Goal: Book appointment/travel/reservation

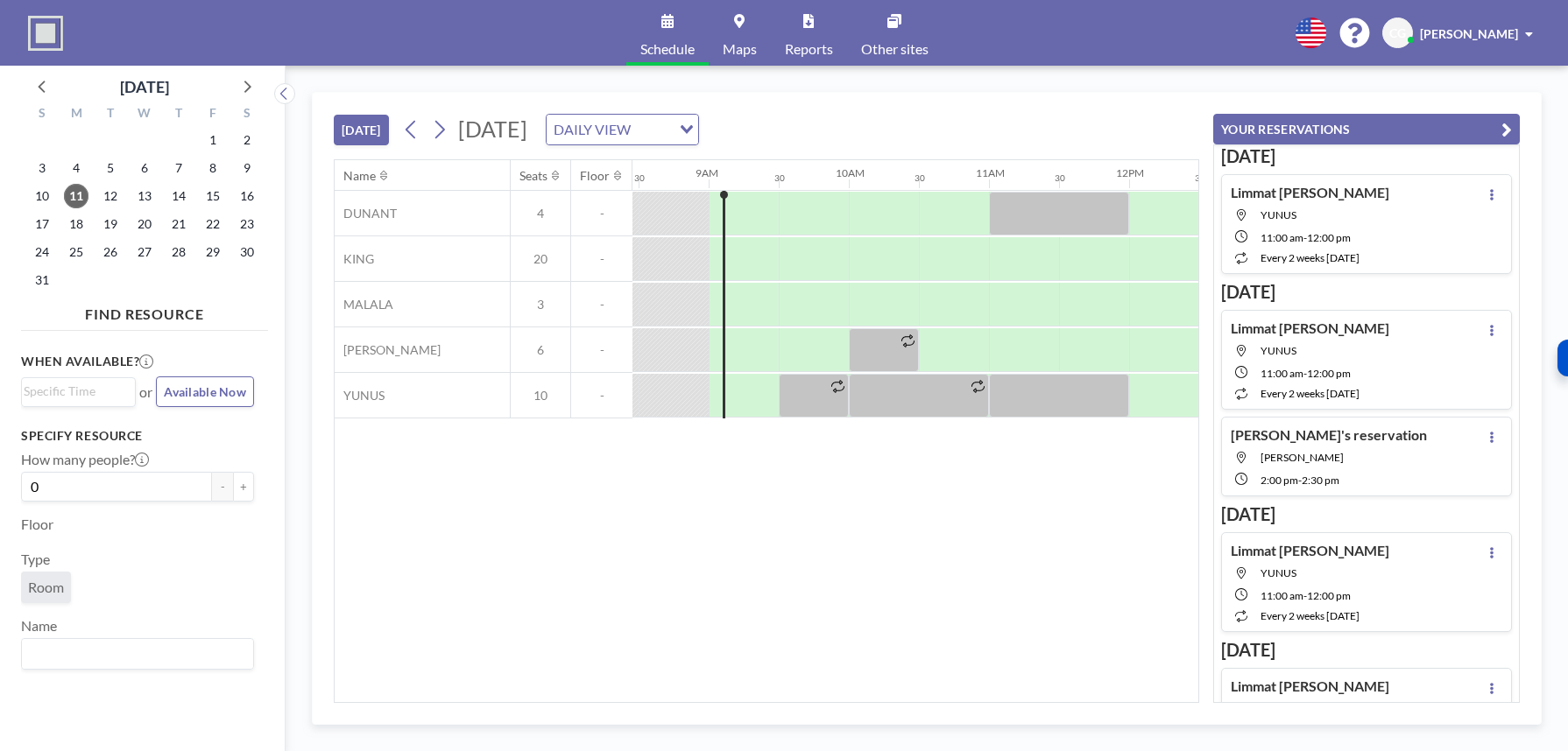
scroll to position [0, 1191]
click at [442, 131] on icon at bounding box center [439, 129] width 17 height 26
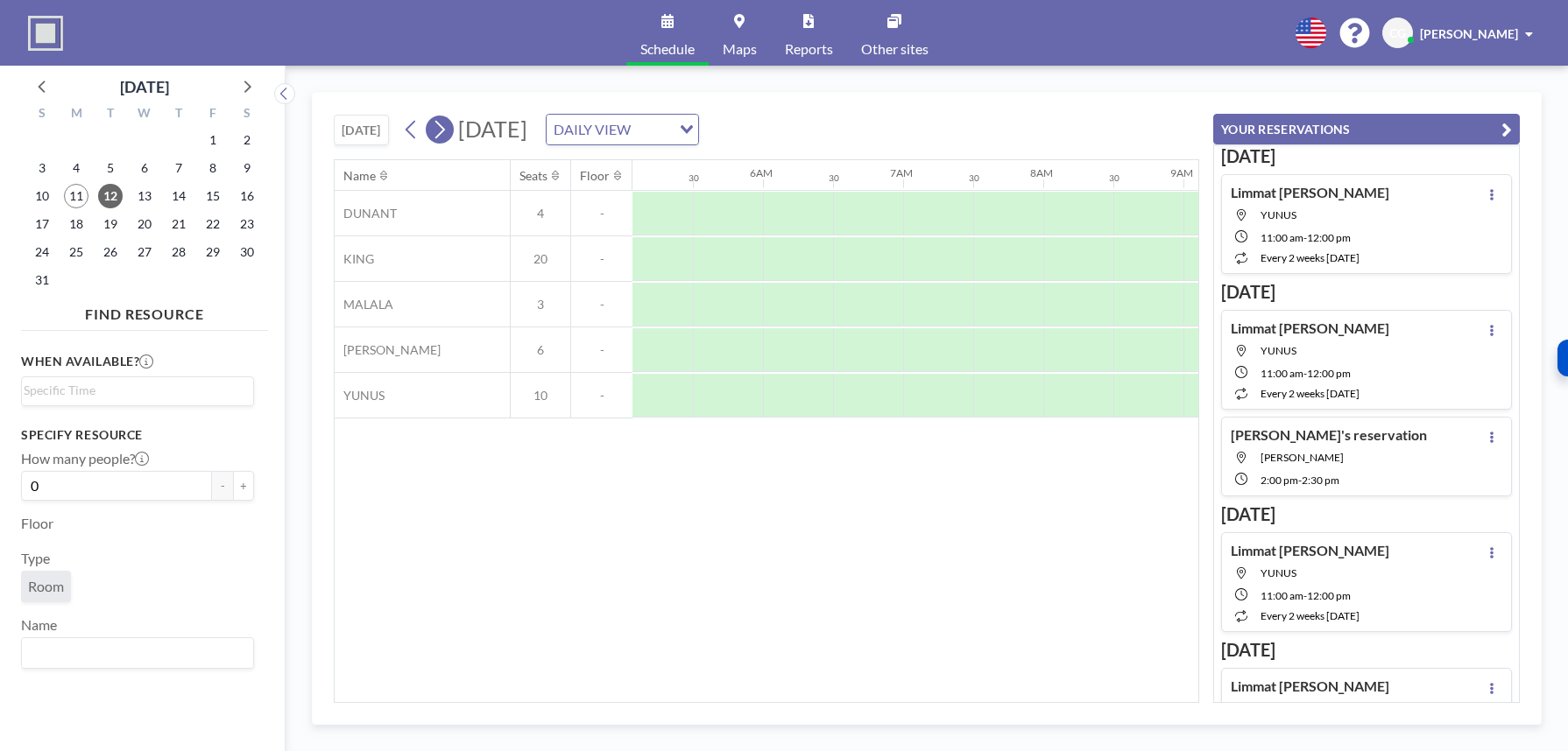
scroll to position [0, 1051]
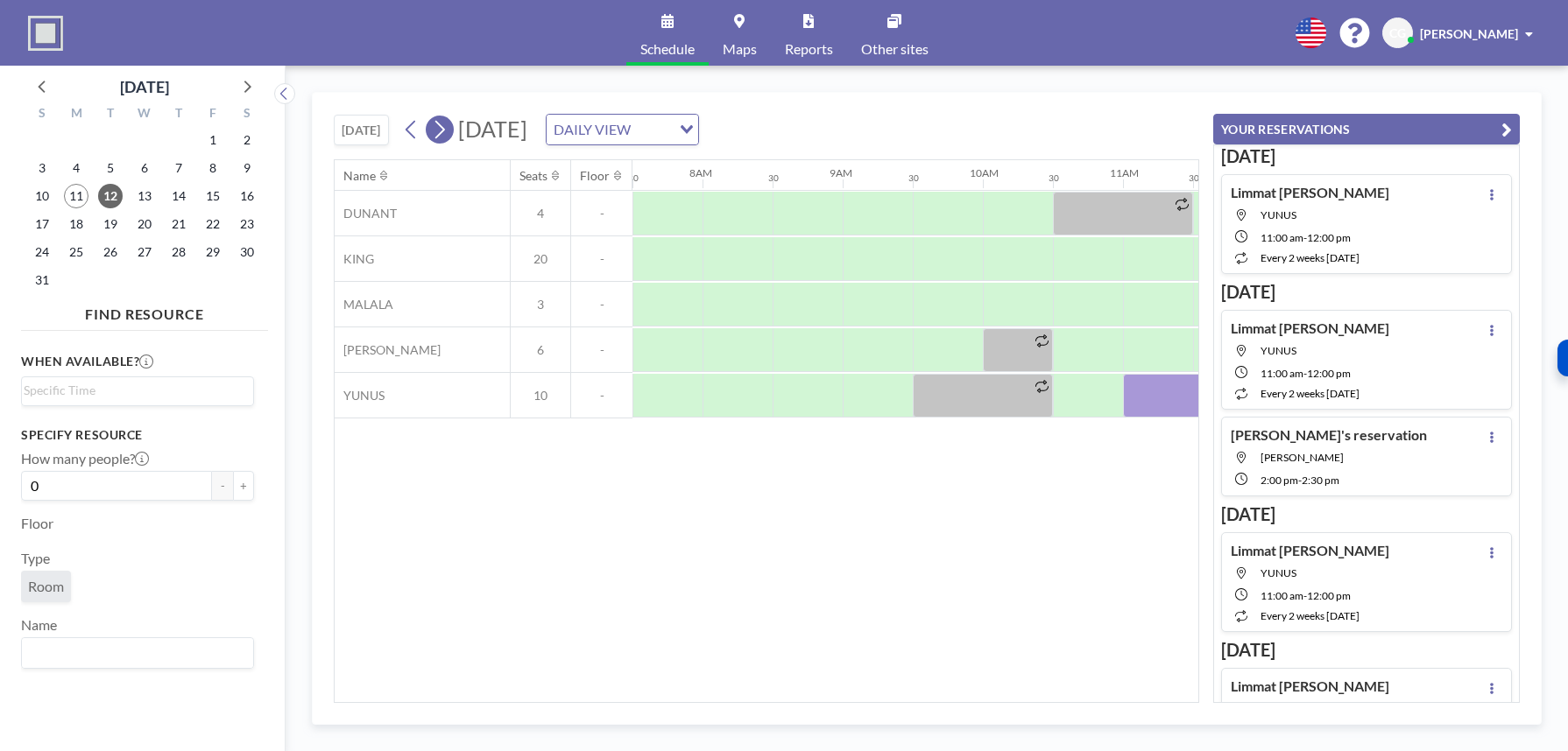
click at [442, 131] on icon at bounding box center [439, 129] width 17 height 26
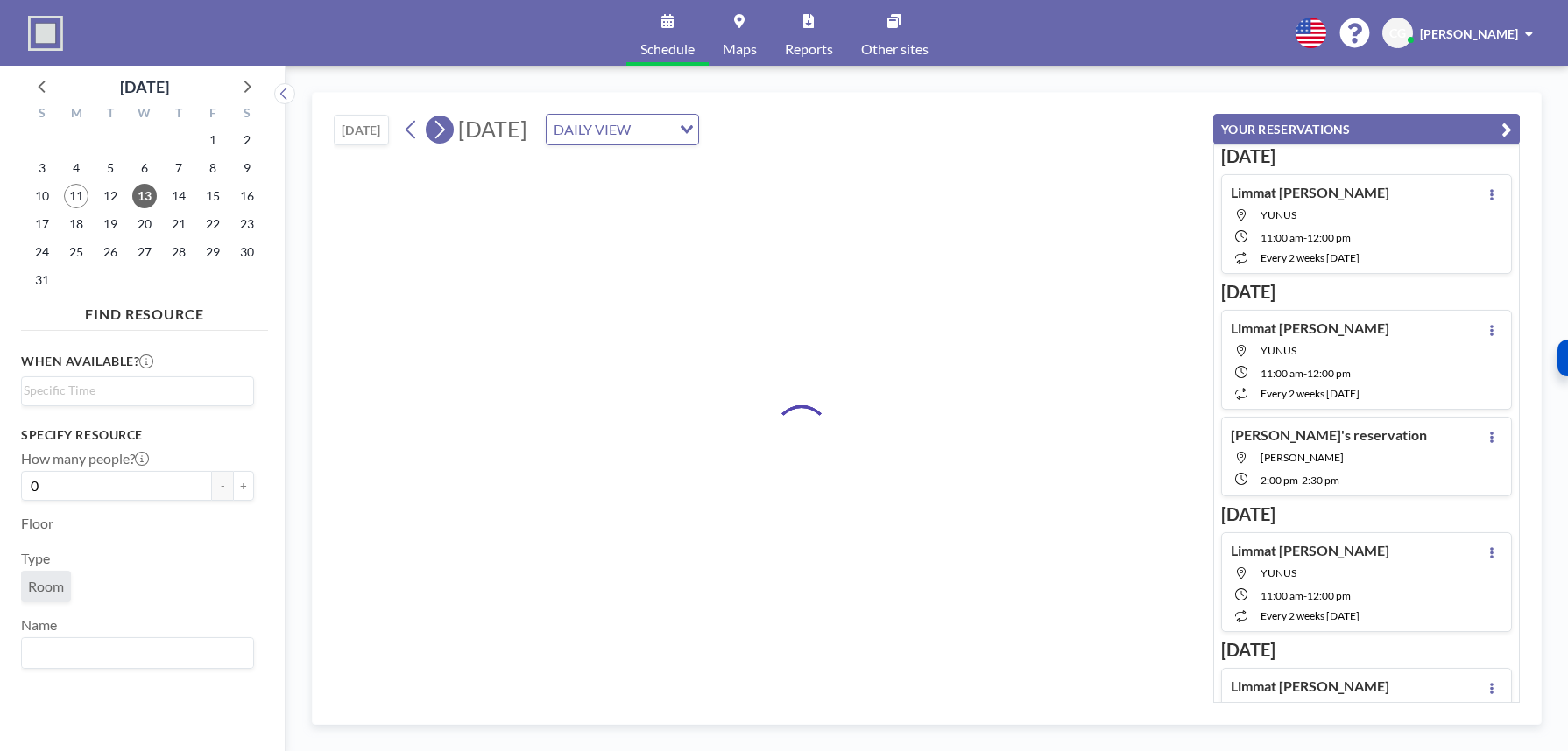
click at [442, 131] on icon at bounding box center [439, 129] width 17 height 26
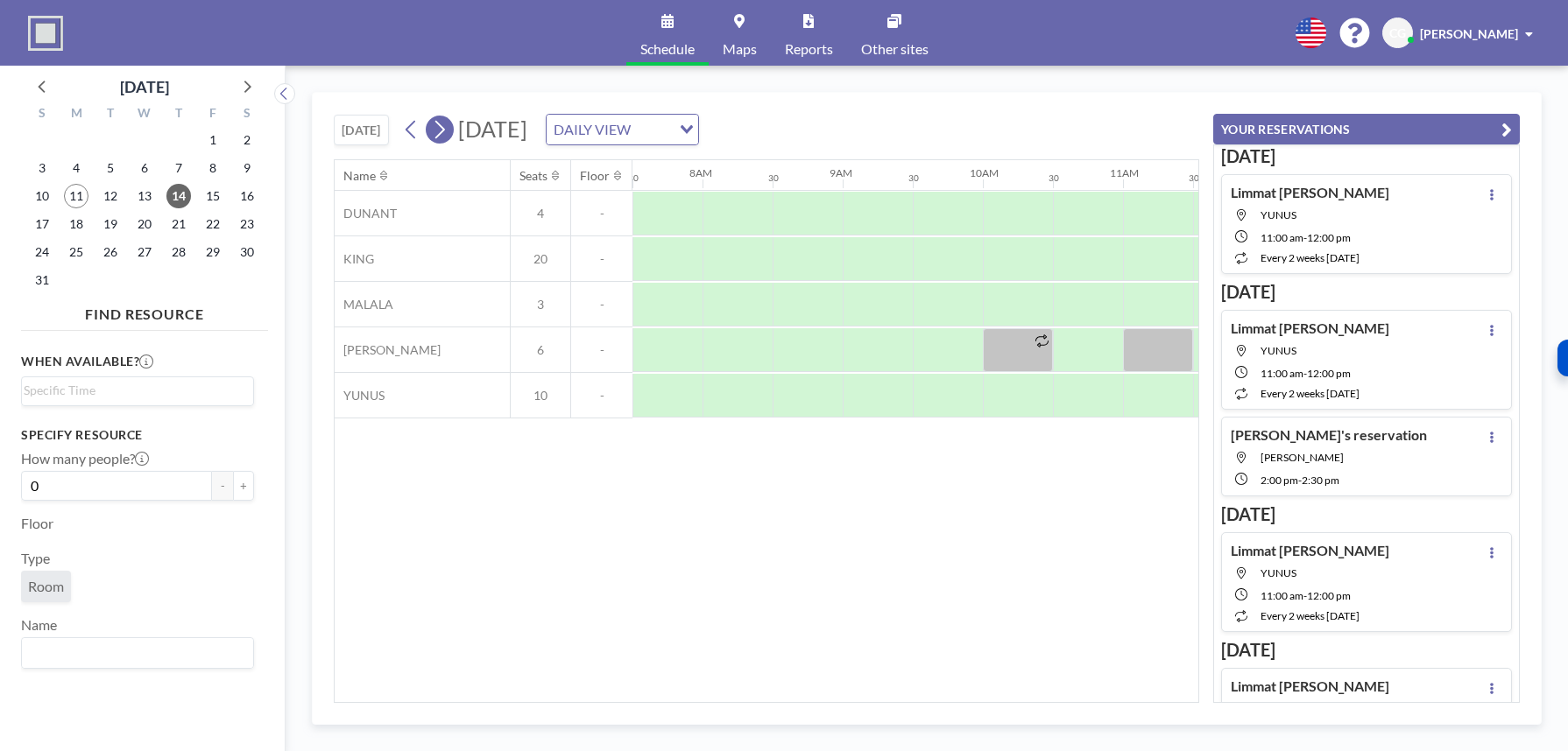
click at [442, 131] on icon at bounding box center [439, 129] width 17 height 26
click at [528, 129] on span "[DATE]" at bounding box center [493, 128] width 70 height 26
click at [246, 90] on icon at bounding box center [247, 86] width 7 height 12
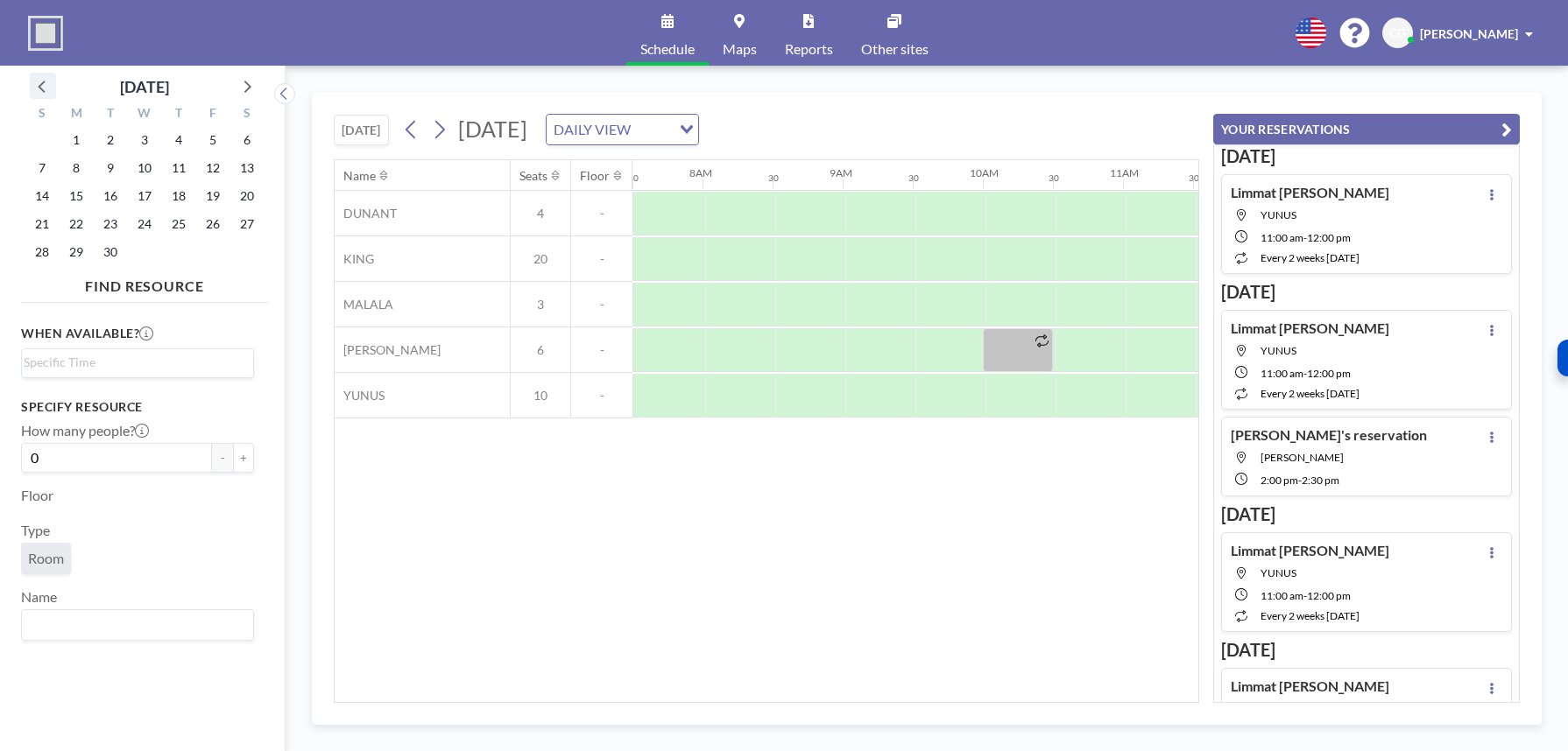
click at [38, 85] on icon at bounding box center [43, 85] width 23 height 23
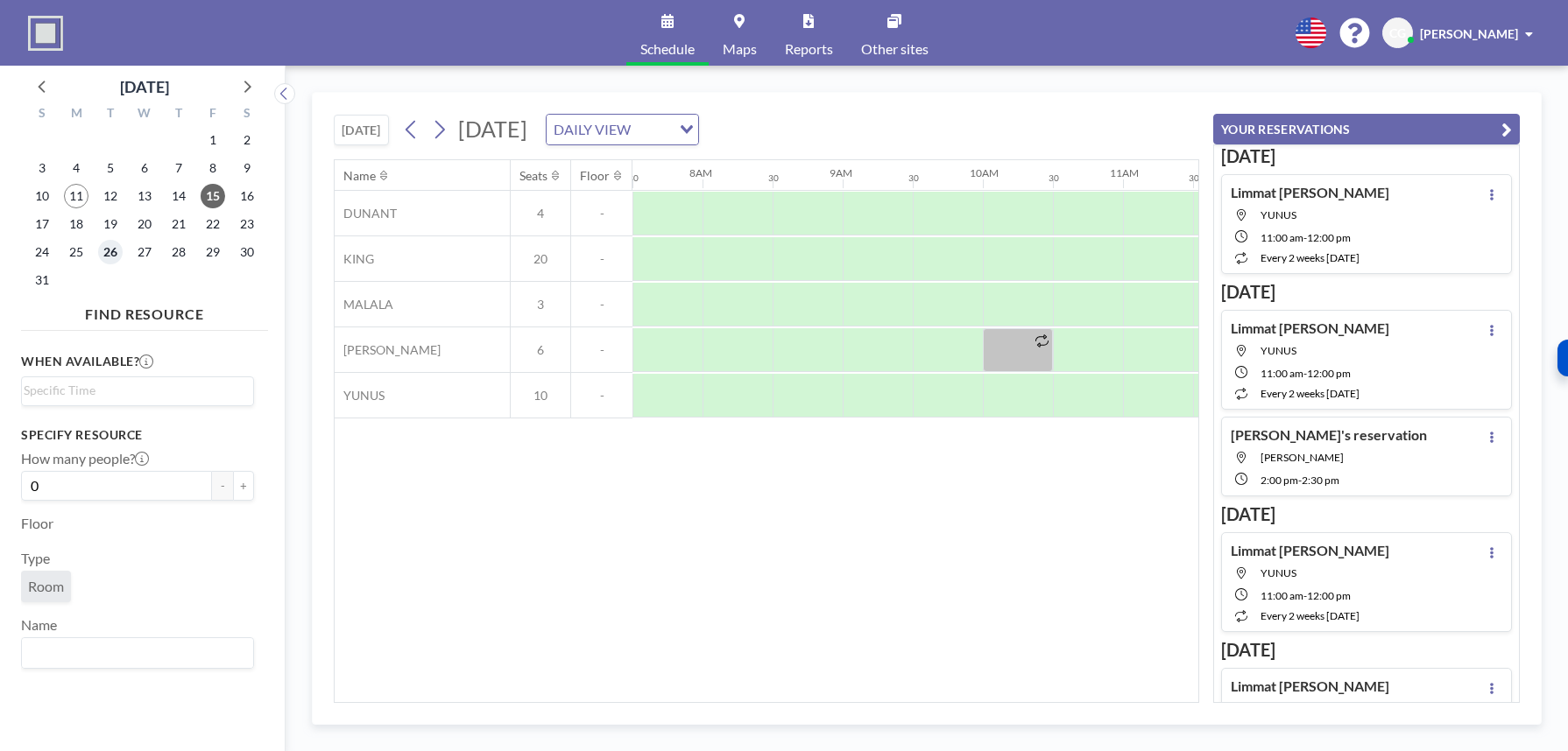
click at [110, 250] on span "26" at bounding box center [110, 252] width 25 height 25
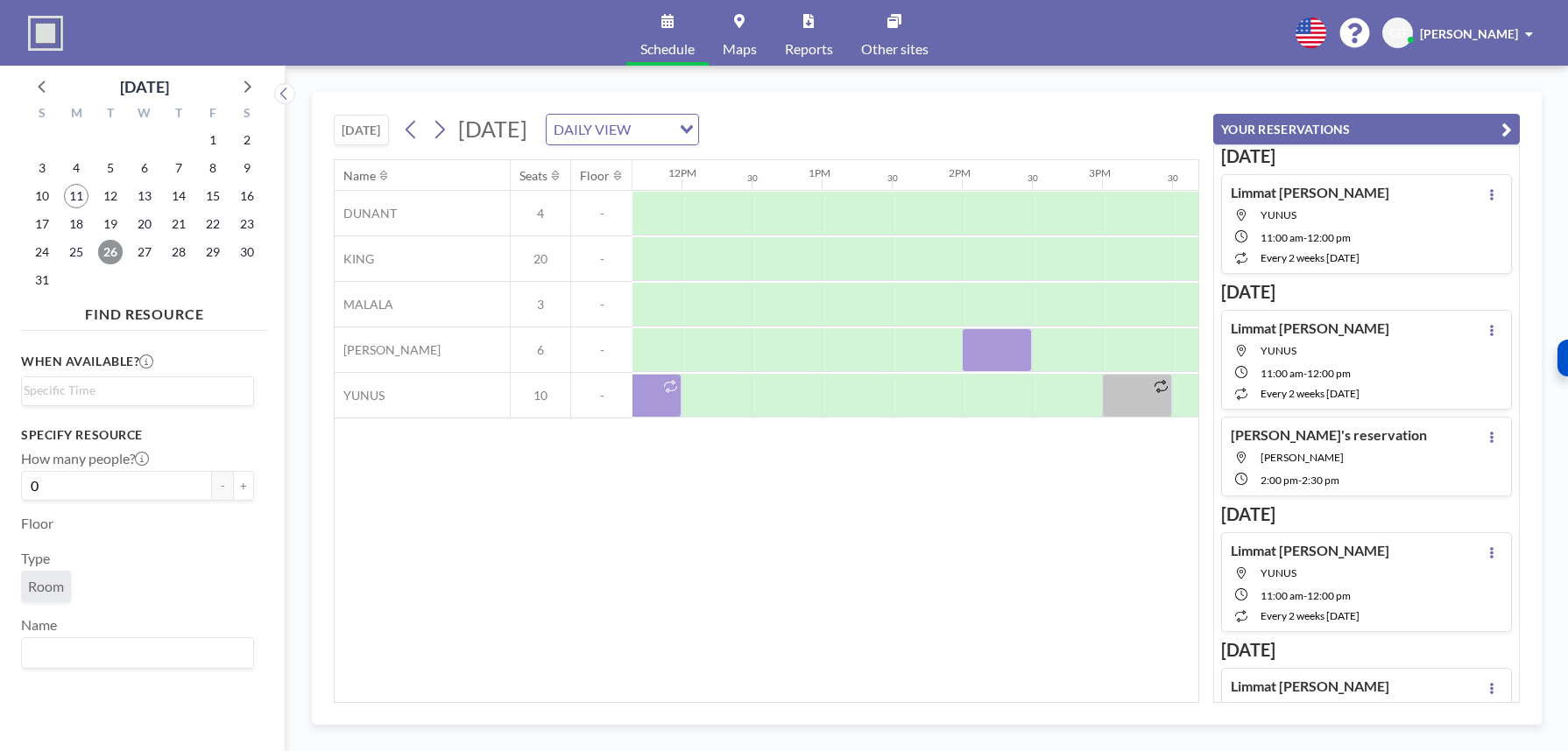
scroll to position [0, 1692]
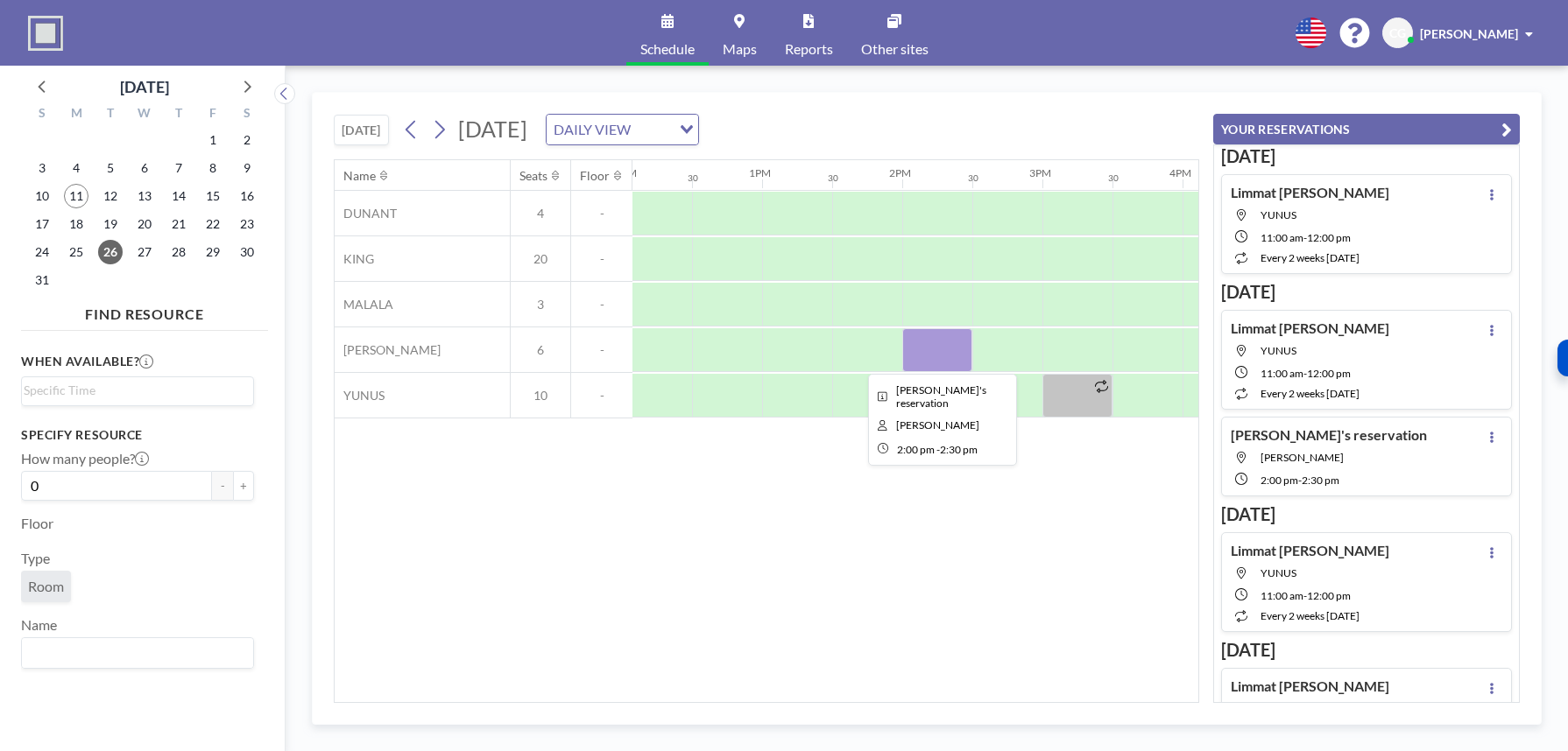
click at [932, 351] on div at bounding box center [937, 351] width 71 height 44
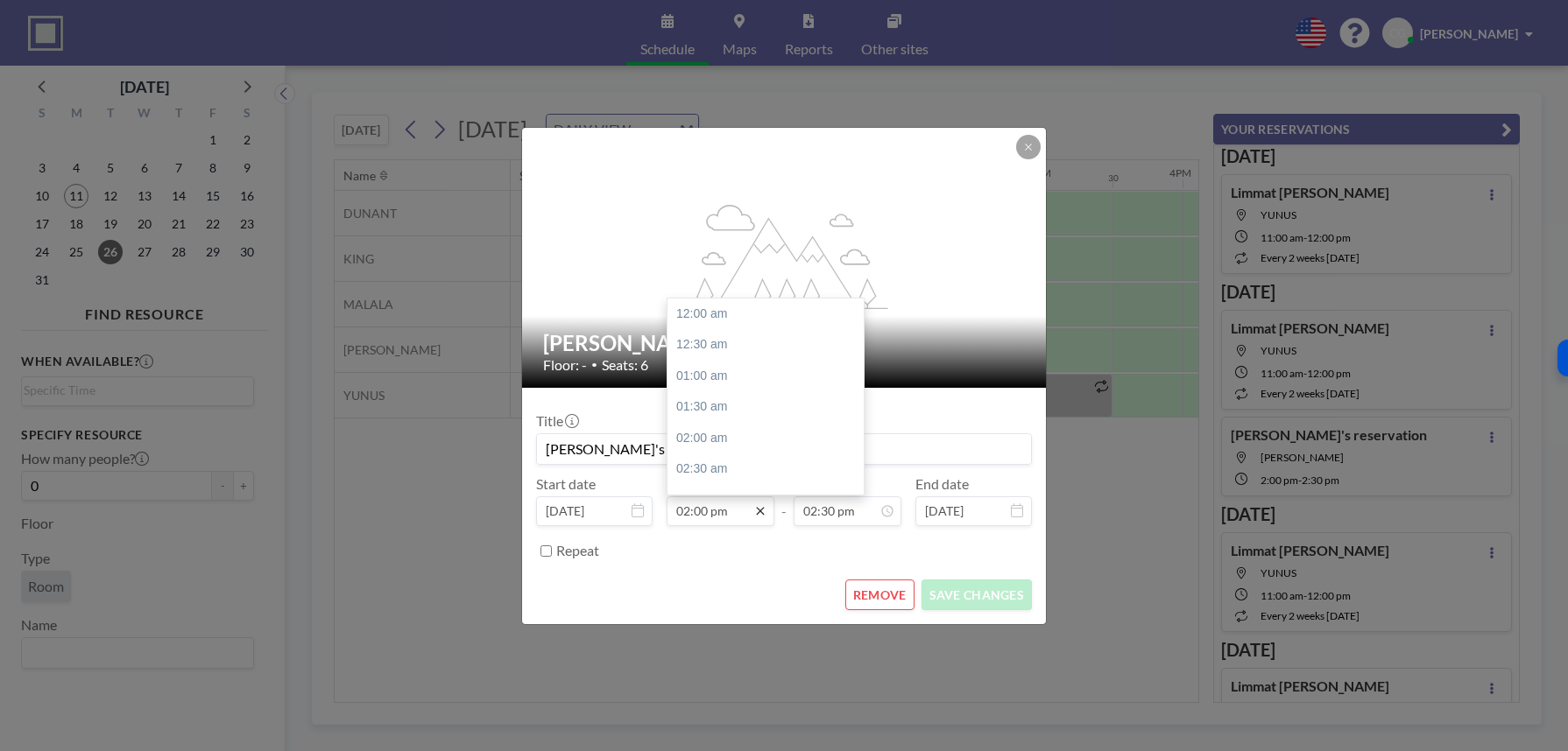
scroll to position [873, 0]
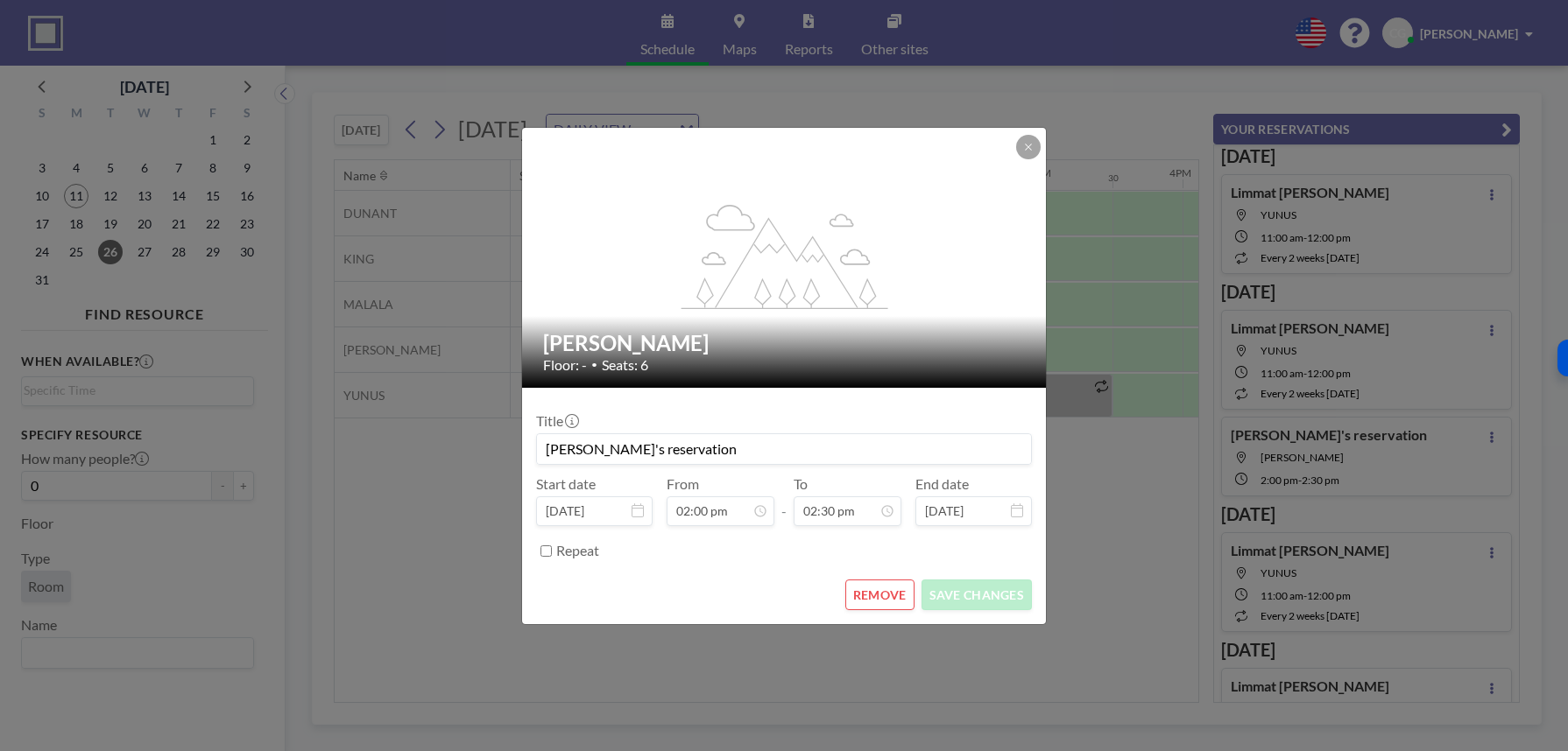
click at [890, 596] on button "REMOVE" at bounding box center [880, 595] width 70 height 31
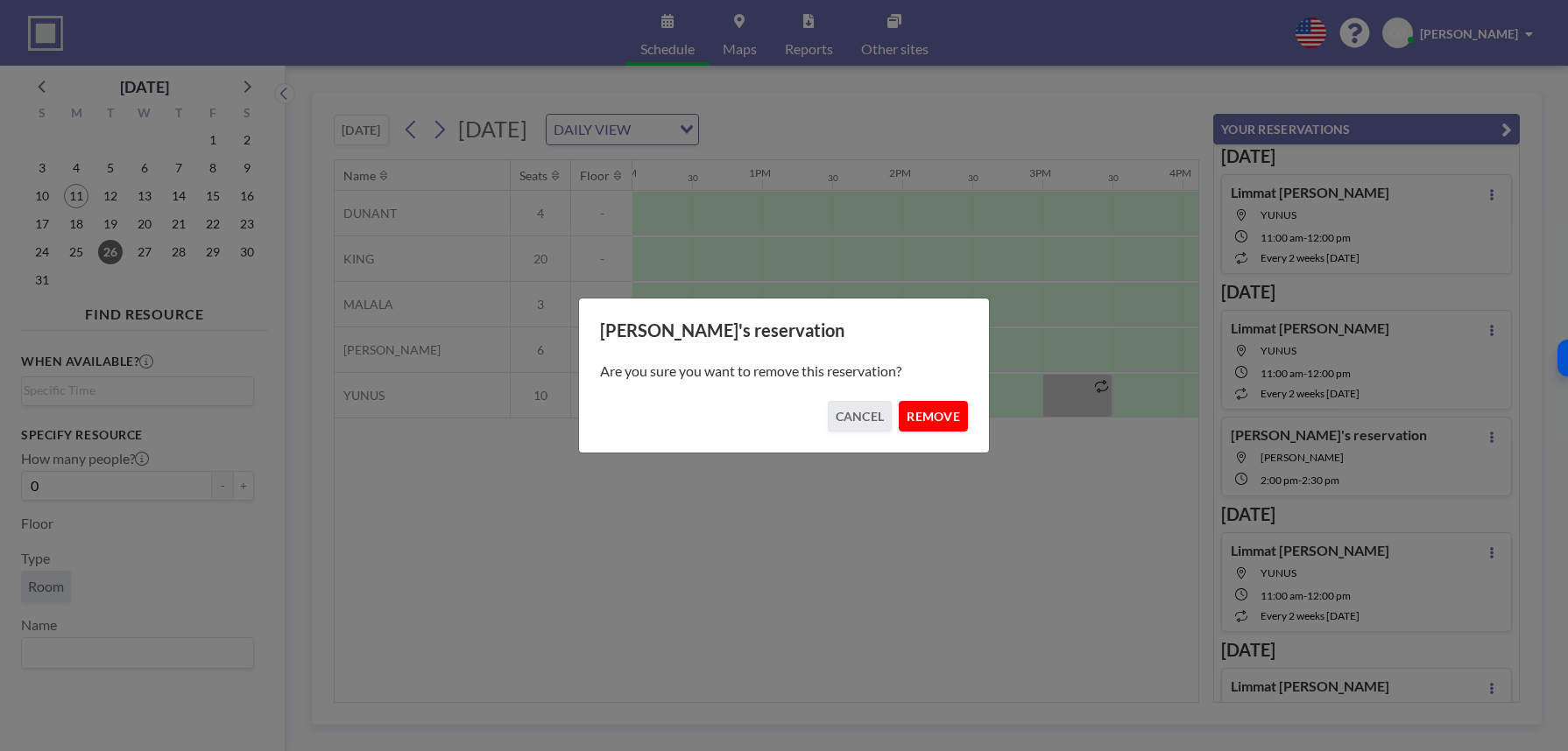
click at [927, 414] on button "REMOVE" at bounding box center [933, 416] width 70 height 31
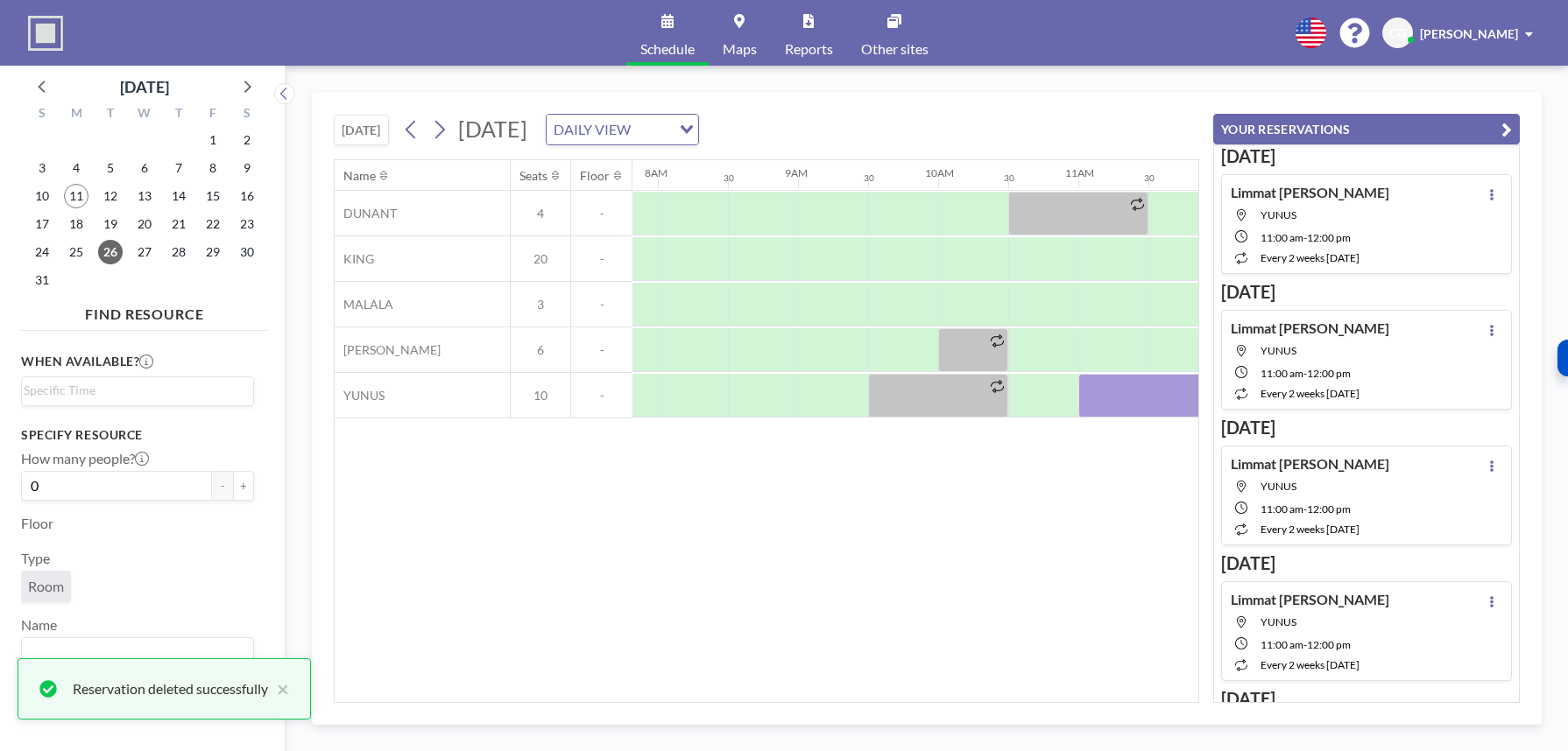
scroll to position [0, 1091]
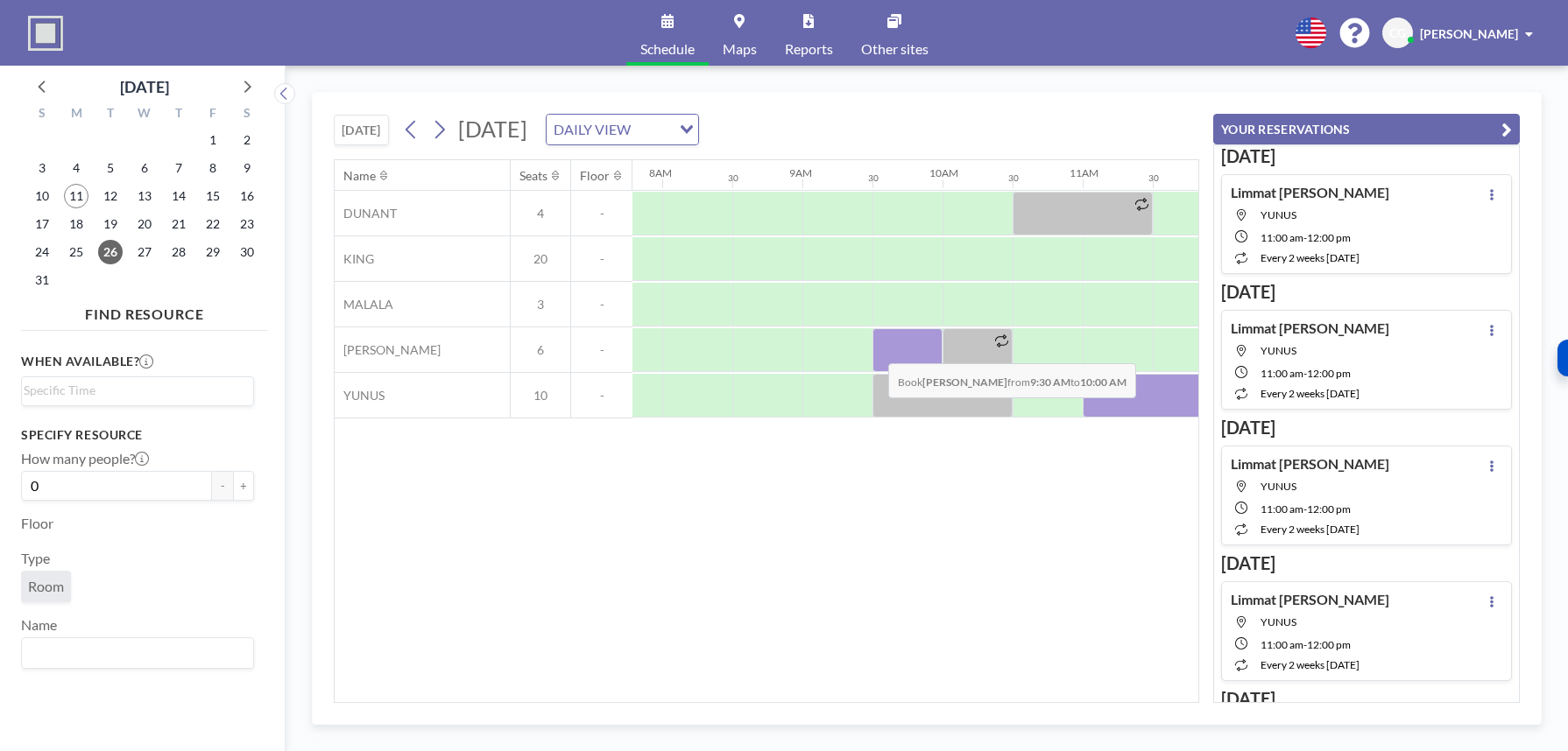
click at [874, 351] on div at bounding box center [907, 351] width 71 height 44
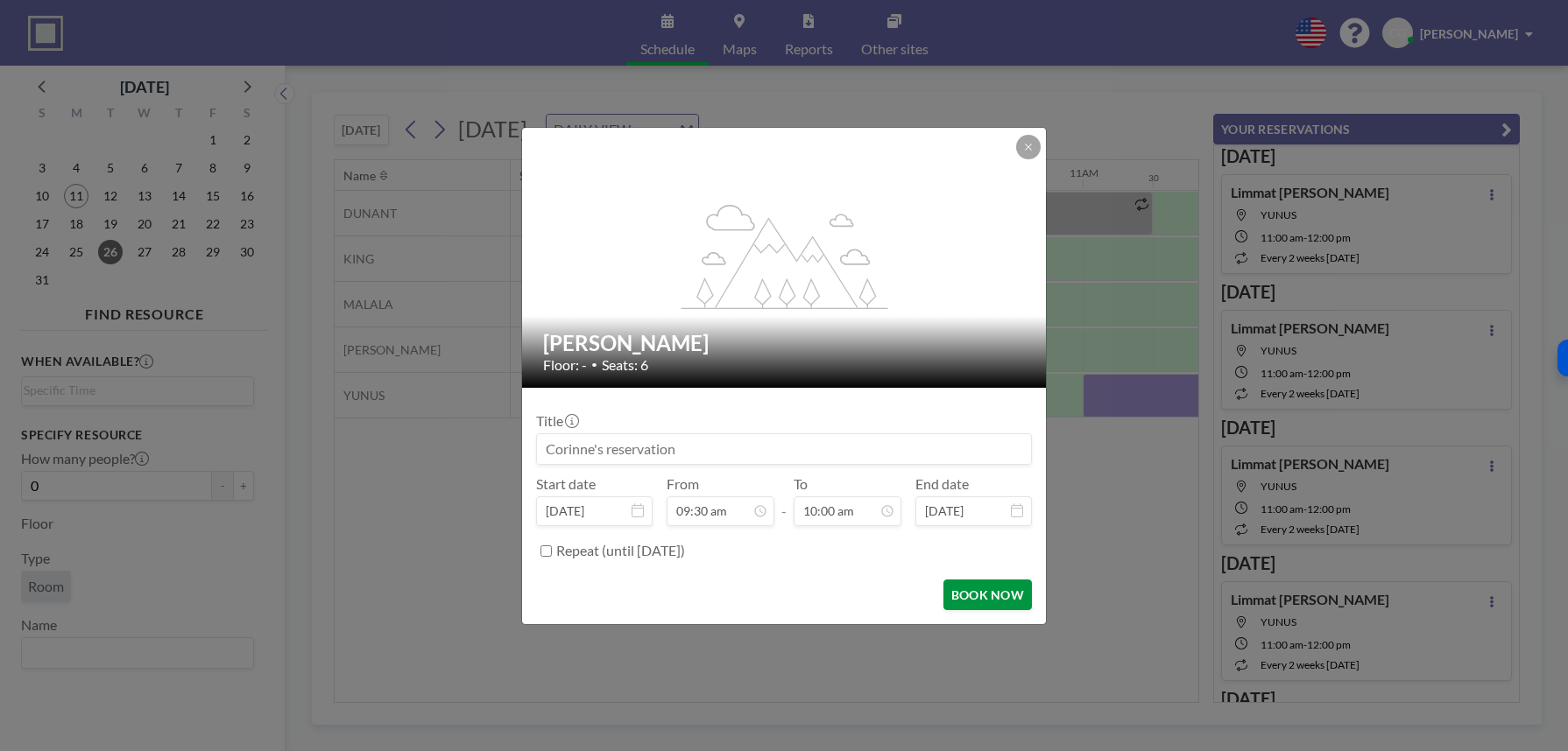
click at [978, 583] on button "BOOK NOW" at bounding box center [987, 595] width 88 height 31
